Goal: Task Accomplishment & Management: Manage account settings

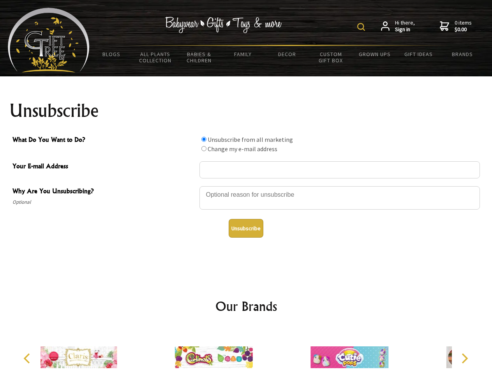
click at [362, 27] on img at bounding box center [361, 27] width 8 height 8
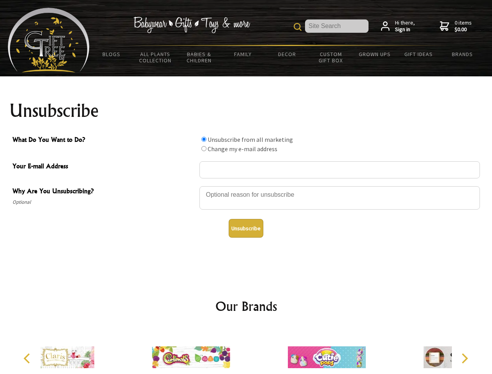
click at [246, 186] on div at bounding box center [339, 198] width 280 height 27
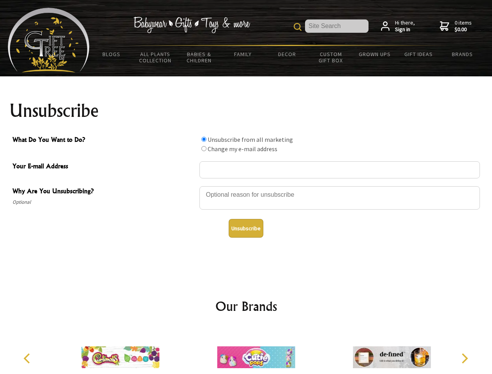
click at [204, 139] on input "What Do You Want to Do?" at bounding box center [203, 139] width 5 height 5
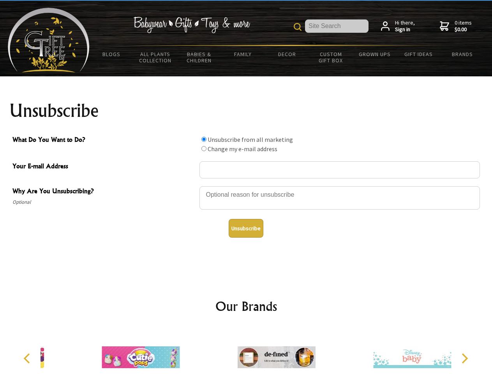
click at [204, 148] on input "What Do You Want to Do?" at bounding box center [203, 148] width 5 height 5
radio input "true"
click at [246, 228] on button "Unsubscribe" at bounding box center [246, 228] width 35 height 19
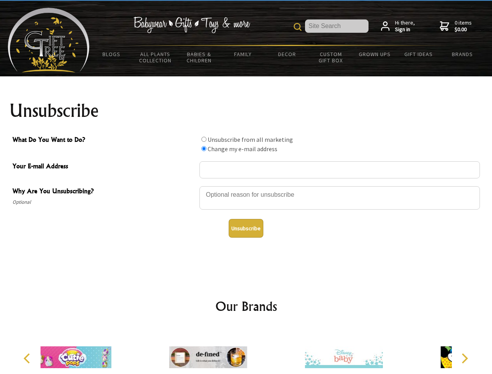
click at [246, 351] on div at bounding box center [208, 358] width 136 height 61
click at [28, 358] on icon "Previous" at bounding box center [28, 358] width 10 height 10
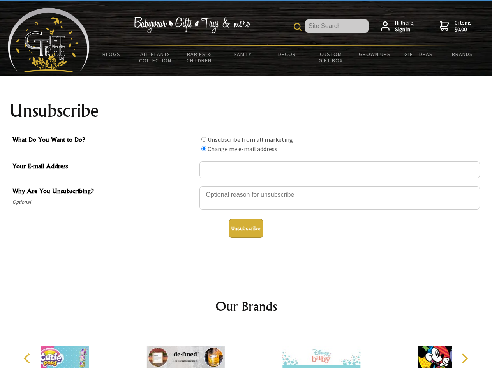
click at [464, 358] on icon "Next" at bounding box center [464, 358] width 10 height 10
